Goal: Communication & Community: Answer question/provide support

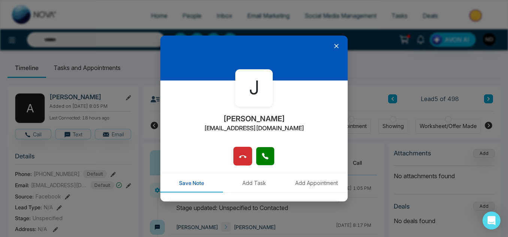
click at [333, 43] on icon at bounding box center [336, 45] width 7 height 7
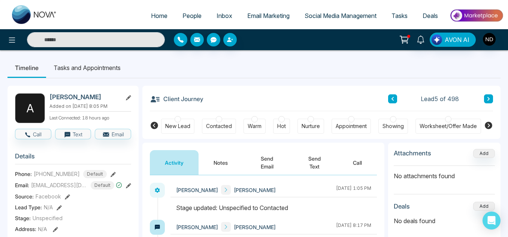
click at [391, 102] on button at bounding box center [392, 98] width 9 height 9
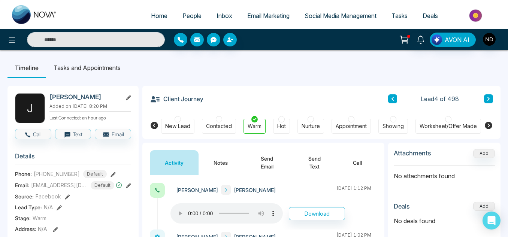
click at [63, 189] on span "[EMAIL_ADDRESS][DOMAIN_NAME]" at bounding box center [59, 185] width 56 height 8
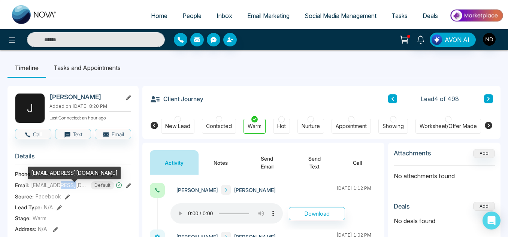
click at [63, 189] on span "[EMAIL_ADDRESS][DOMAIN_NAME]" at bounding box center [59, 185] width 56 height 8
copy span "[EMAIL_ADDRESS][DOMAIN_NAME]"
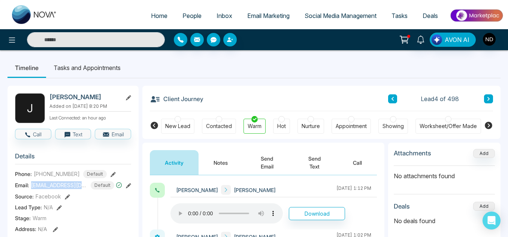
click at [303, 157] on button "Send Text" at bounding box center [314, 162] width 47 height 25
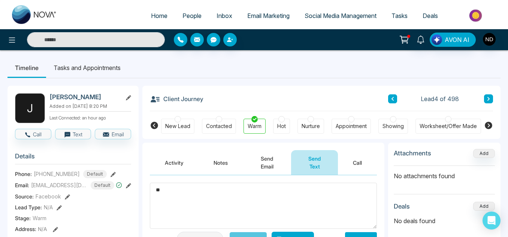
type textarea "*"
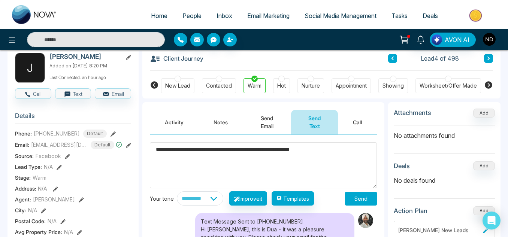
scroll to position [41, 0]
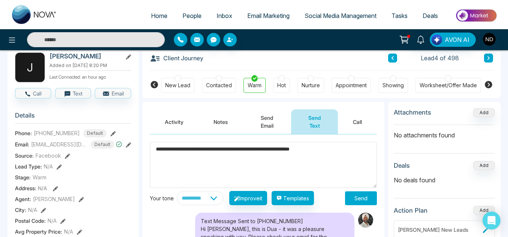
type textarea "**********"
click at [358, 198] on button "Send" at bounding box center [361, 199] width 32 height 14
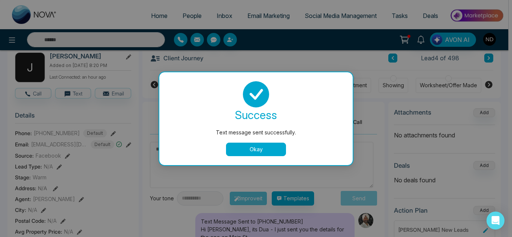
click at [239, 145] on button "Okay" at bounding box center [256, 149] width 60 height 13
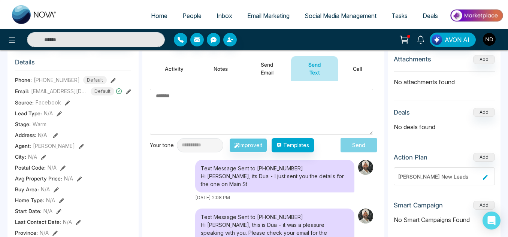
scroll to position [94, 0]
